Goal: Task Accomplishment & Management: Complete application form

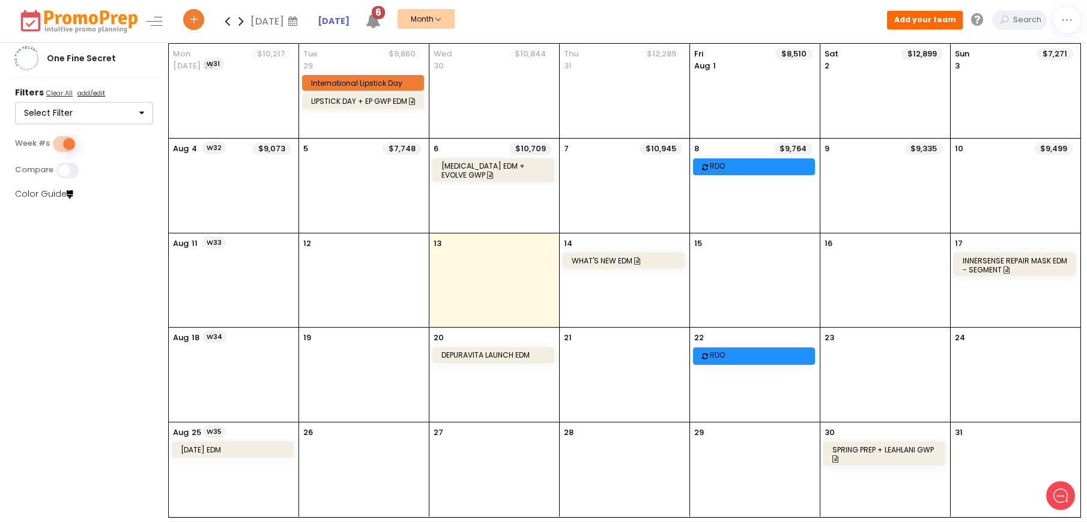
click at [240, 20] on icon at bounding box center [241, 21] width 14 height 24
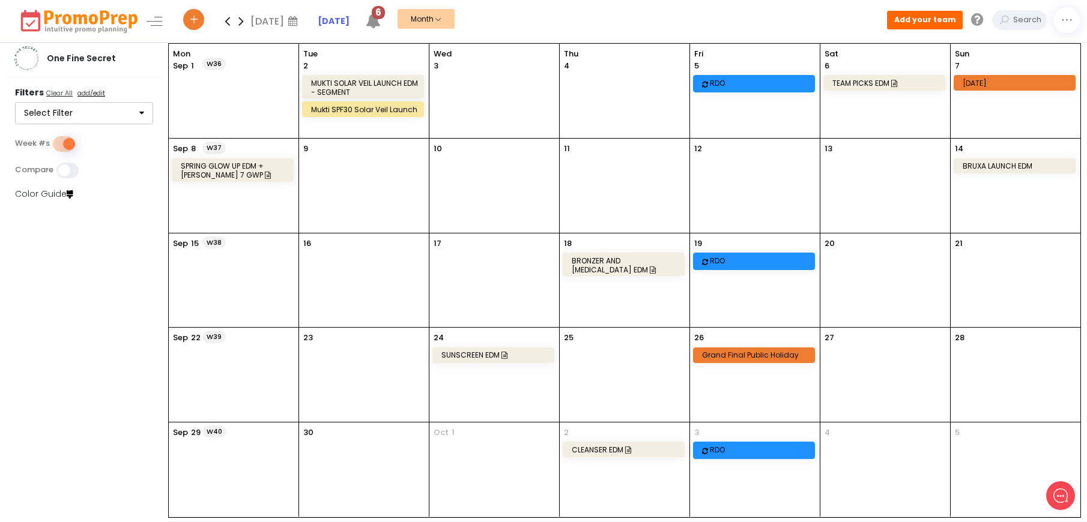
click at [243, 22] on icon at bounding box center [241, 21] width 14 height 24
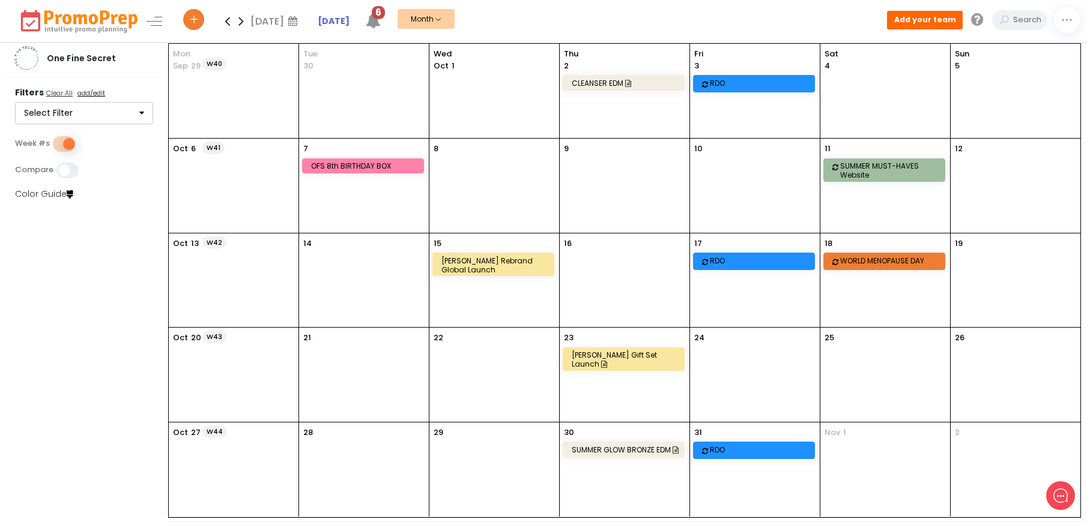
click at [225, 22] on icon at bounding box center [227, 21] width 14 height 24
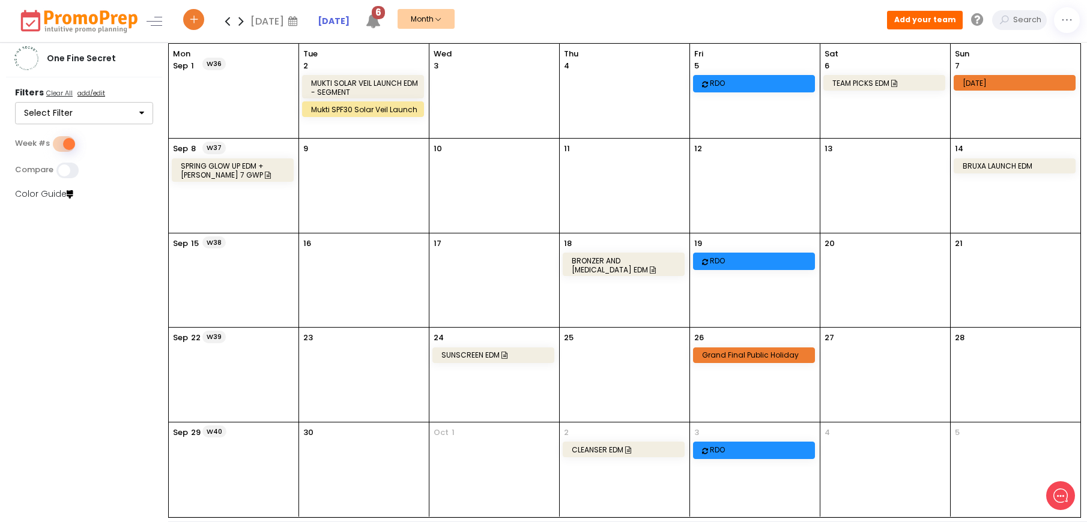
click at [617, 447] on div "CLEANSER EDM" at bounding box center [625, 450] width 107 height 9
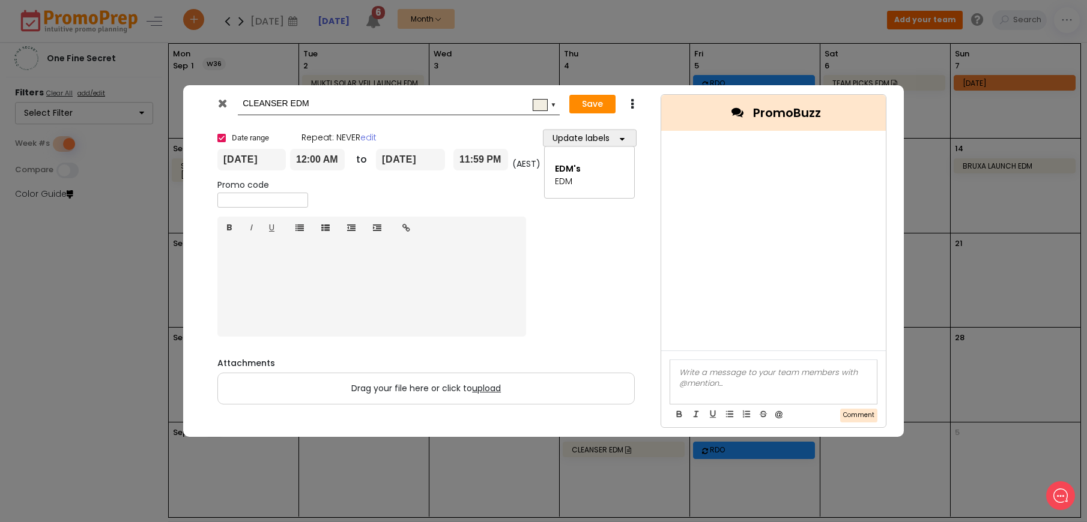
click at [220, 141] on span at bounding box center [221, 138] width 8 height 8
click at [218, 133] on input "Date range" at bounding box center [217, 133] width 1 height 1
checkbox input "false"
click at [241, 159] on input "[DATE]" at bounding box center [251, 160] width 68 height 22
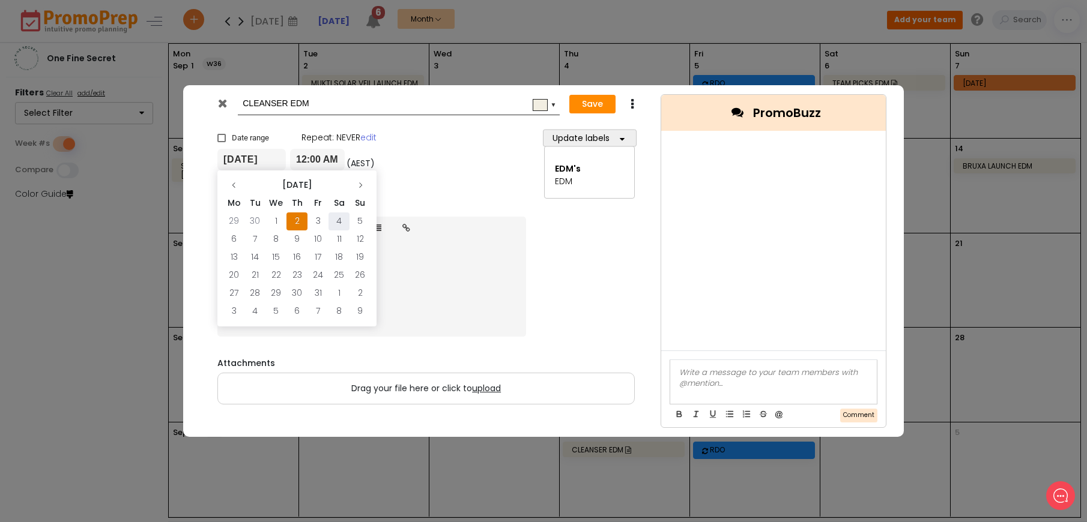
click at [337, 218] on td "4" at bounding box center [339, 222] width 21 height 18
click at [581, 107] on button "Save" at bounding box center [592, 104] width 46 height 19
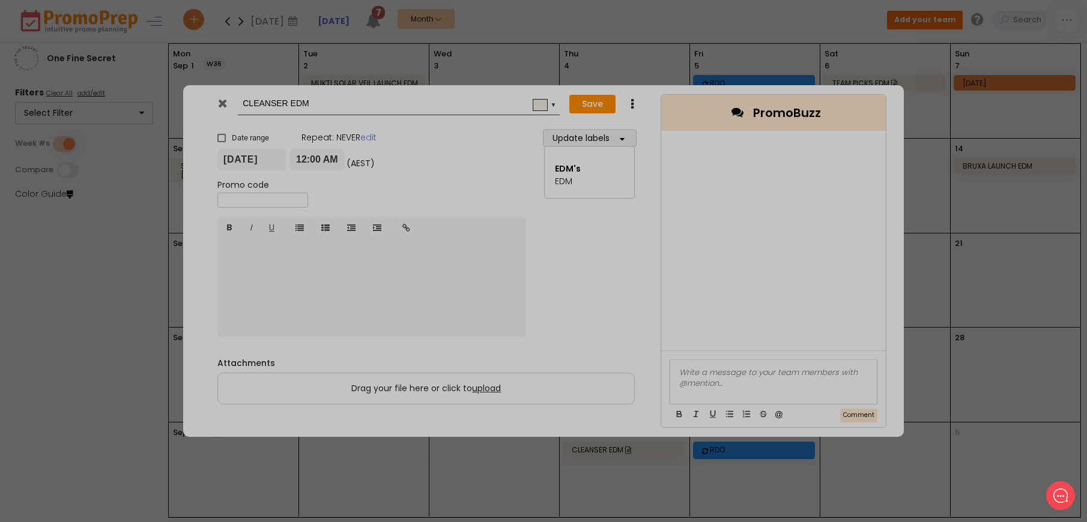
type input "[DATE]"
type input "00:00"
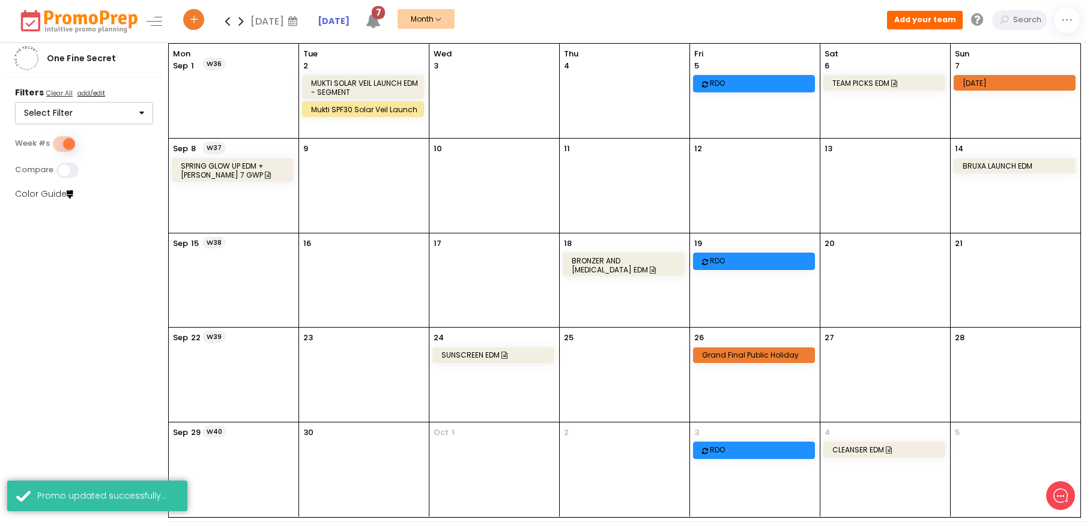
click at [261, 450] on div "W40 [DATE]" at bounding box center [234, 470] width 130 height 94
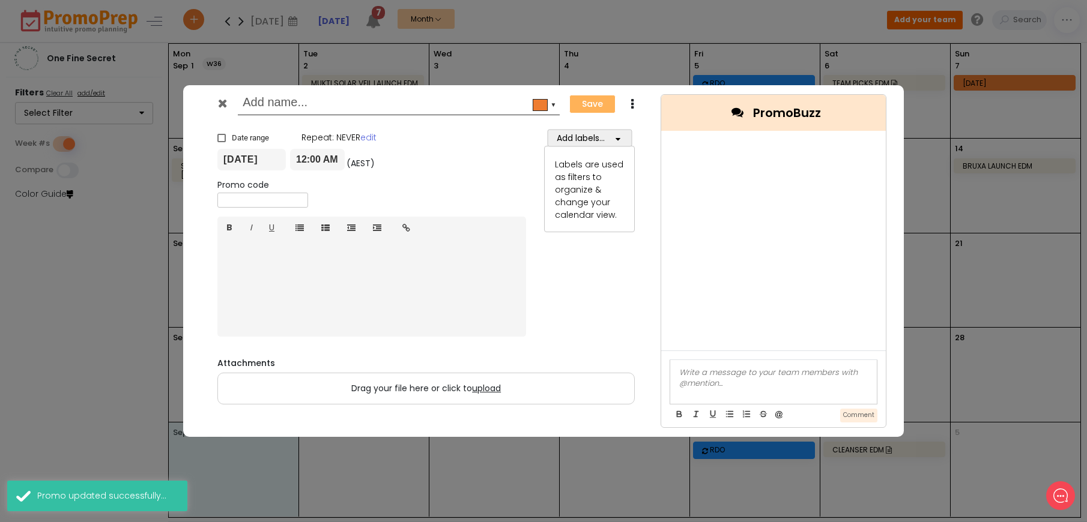
click at [336, 104] on input "text" at bounding box center [397, 104] width 308 height 22
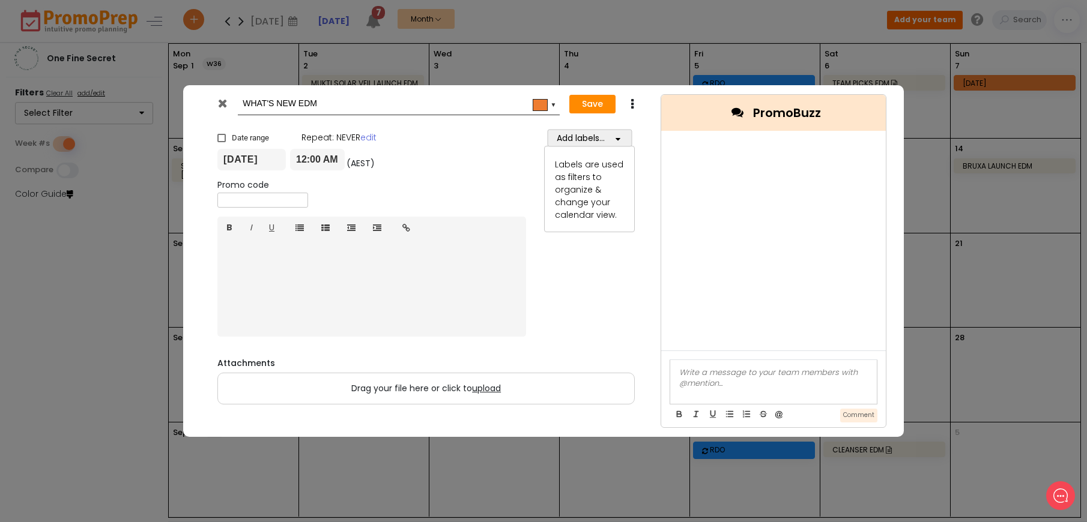
type input "WHAT'S NEW EDM"
click at [562, 134] on button "Add labels..." at bounding box center [589, 138] width 85 height 17
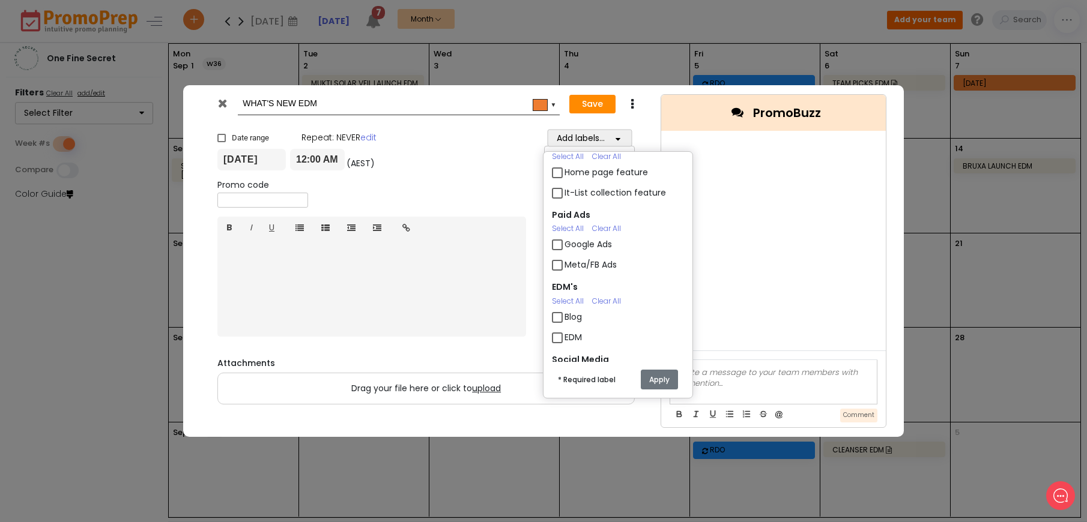
scroll to position [260, 0]
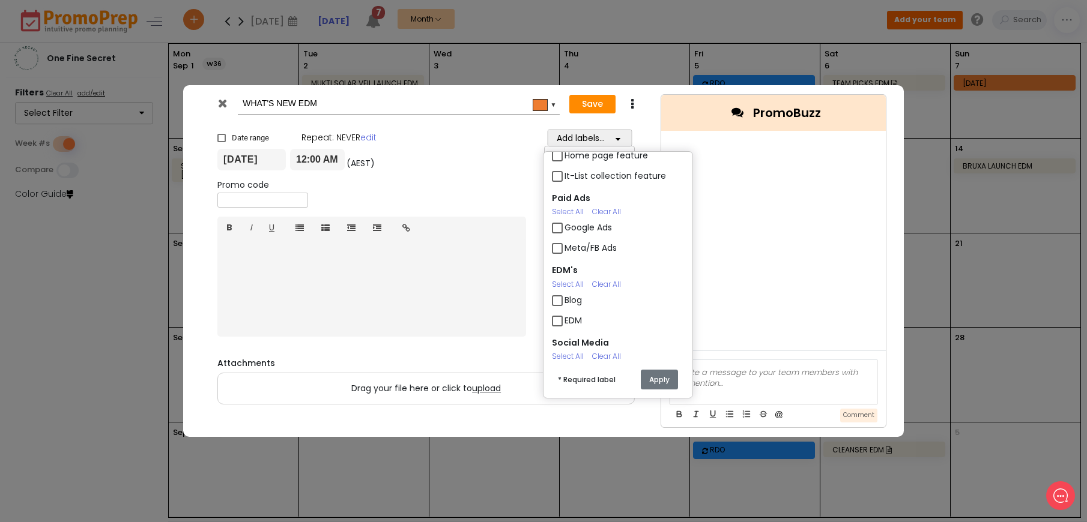
click at [565, 321] on label "EDM" at bounding box center [573, 321] width 17 height 13
click at [565, 320] on input "EDM" at bounding box center [569, 316] width 8 height 8
checkbox input "true"
click at [664, 385] on button "Apply" at bounding box center [659, 380] width 37 height 20
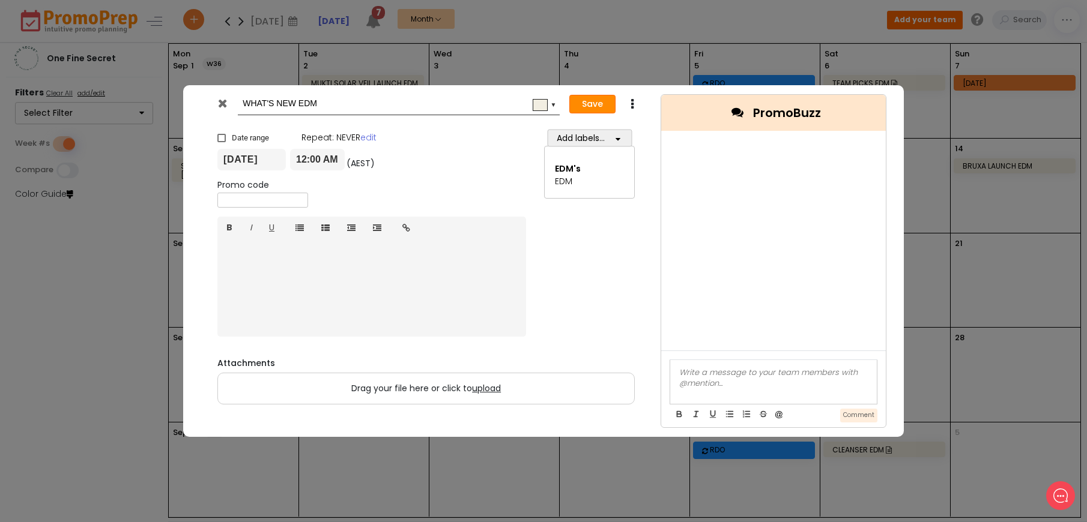
click at [589, 102] on button "Save" at bounding box center [592, 104] width 46 height 19
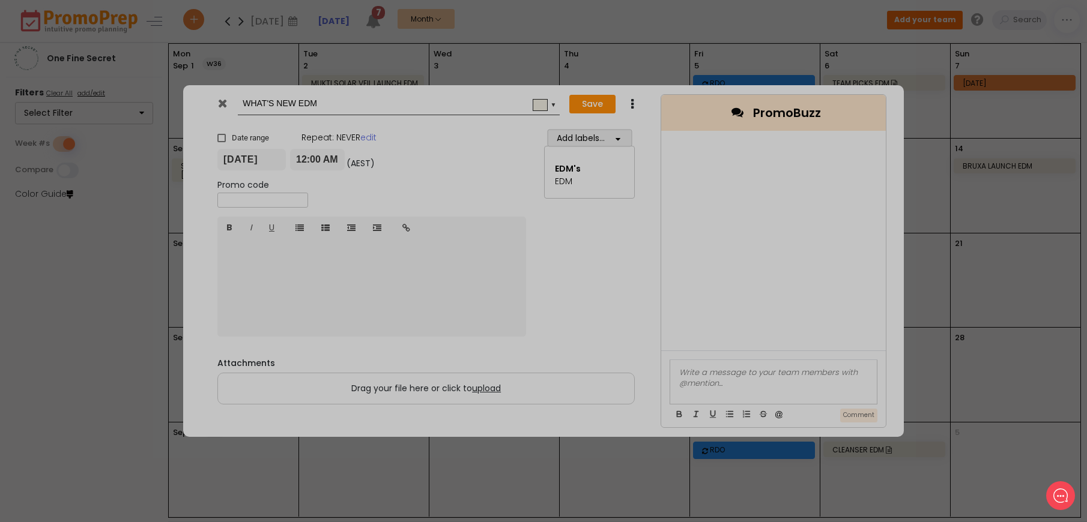
checkbox input "true"
type input "[DATE]"
type input "00:00"
type input "[DATE]"
type input "23:59"
